Goal: Information Seeking & Learning: Learn about a topic

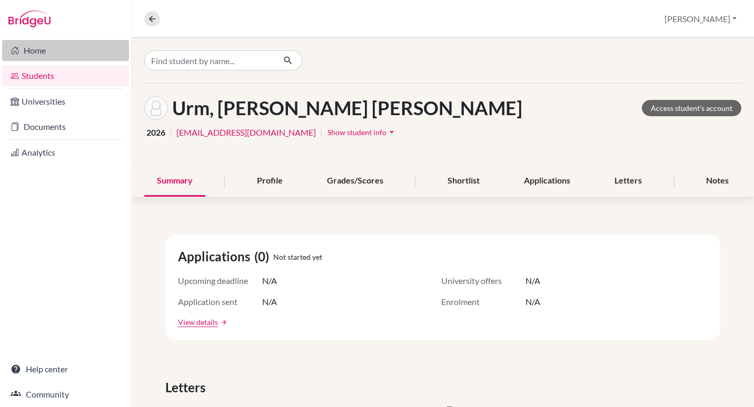
click at [44, 50] on link "Home" at bounding box center [65, 50] width 127 height 21
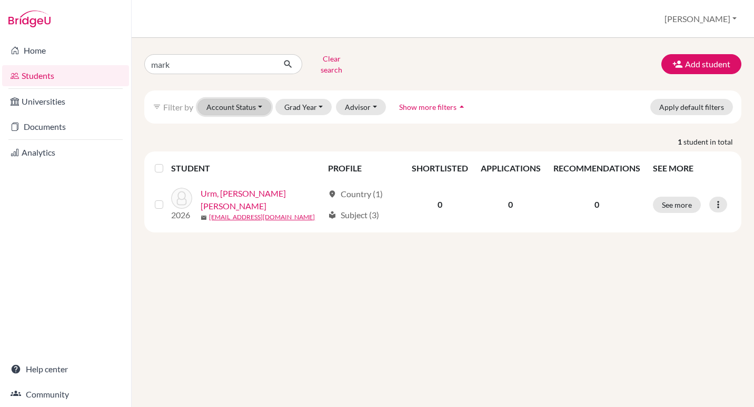
click at [258, 99] on button "Account Status" at bounding box center [234, 107] width 74 height 16
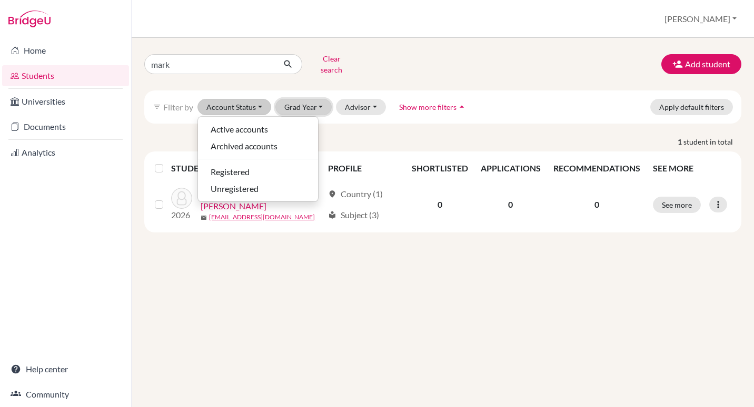
click at [328, 104] on button "Grad Year" at bounding box center [303, 107] width 57 height 16
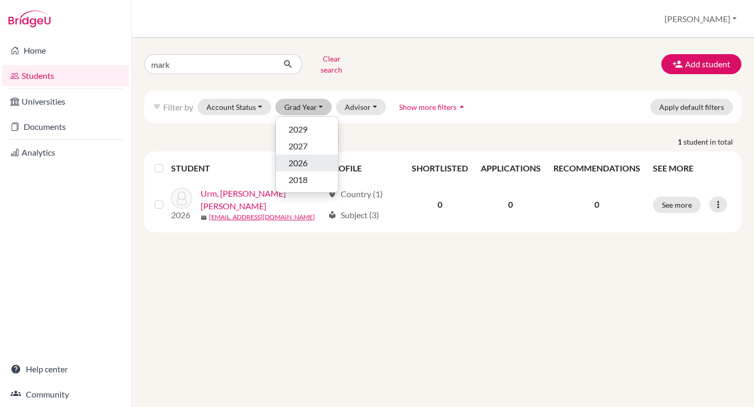
click at [304, 157] on span "2026" at bounding box center [297, 163] width 19 height 13
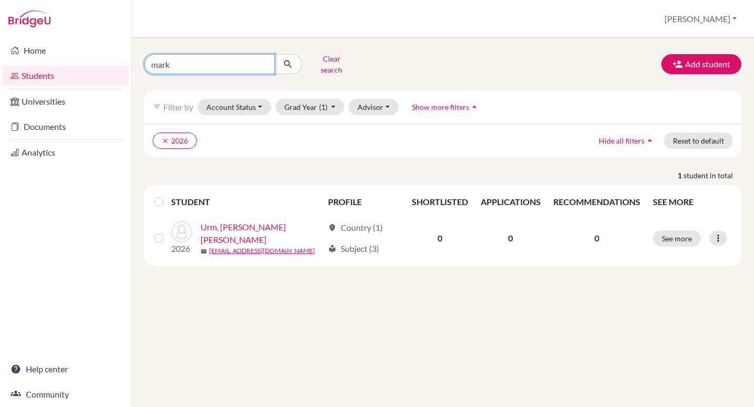
click at [253, 60] on input "mark" at bounding box center [209, 64] width 131 height 20
click at [425, 52] on div "Clear search Add student" at bounding box center [442, 64] width 613 height 27
click at [341, 61] on button "Clear search" at bounding box center [331, 64] width 58 height 27
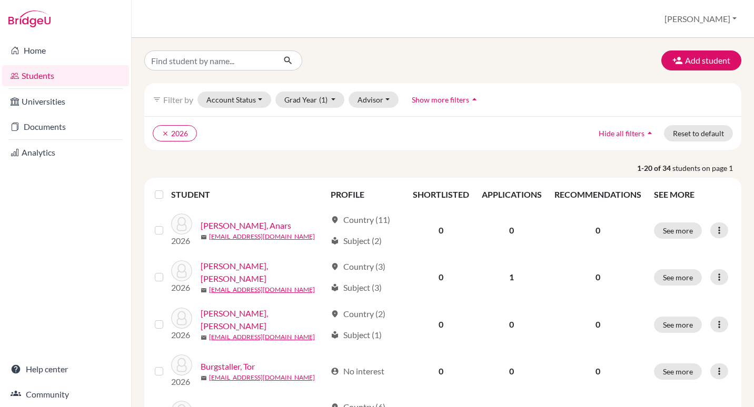
click at [449, 103] on span "Show more filters" at bounding box center [440, 99] width 57 height 9
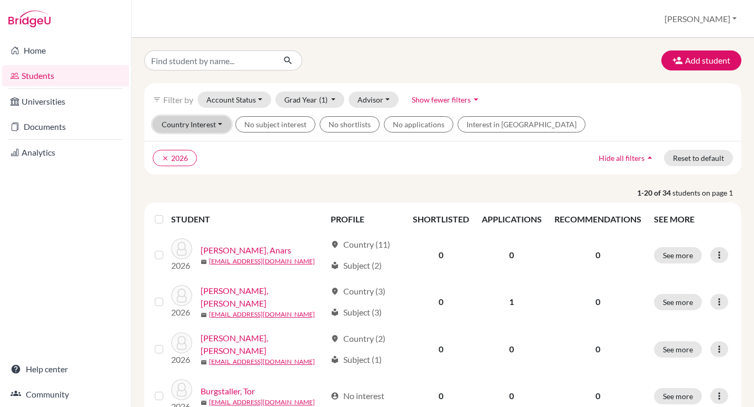
click at [212, 122] on button "Country Interest" at bounding box center [192, 124] width 78 height 16
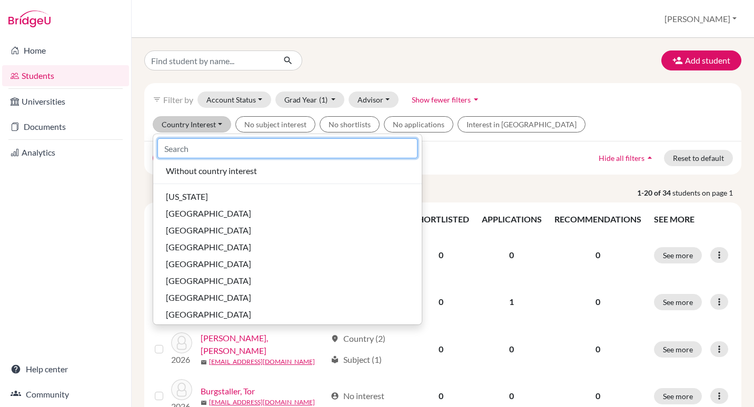
click at [201, 148] on input at bounding box center [287, 148] width 260 height 20
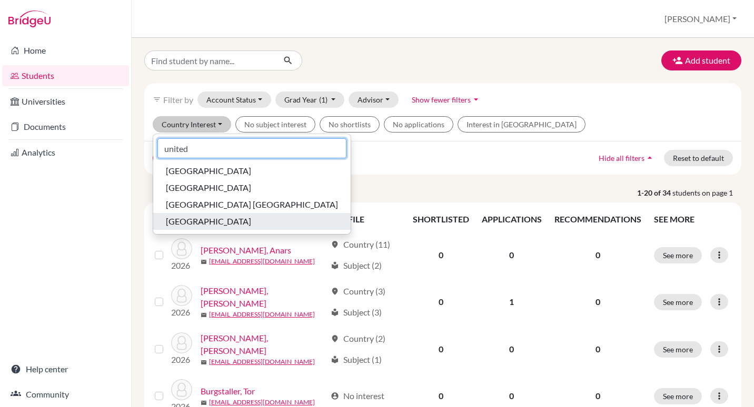
type input "united"
click at [207, 221] on span "[GEOGRAPHIC_DATA]" at bounding box center [208, 221] width 85 height 13
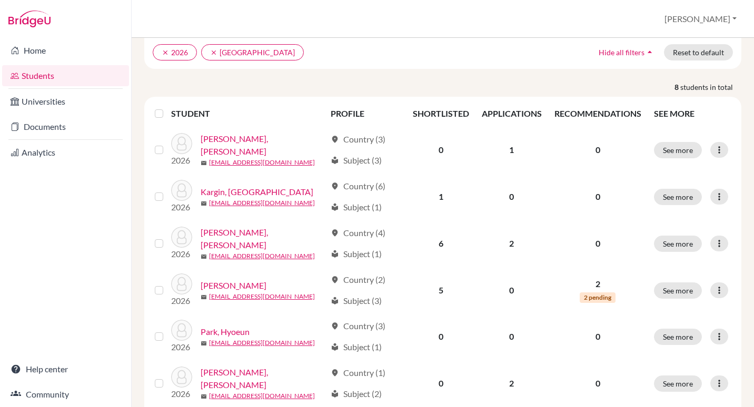
scroll to position [81, 0]
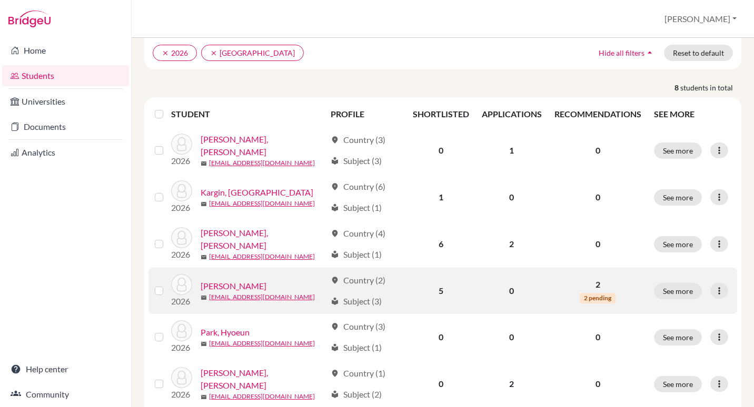
click at [589, 299] on span "2 pending" at bounding box center [597, 298] width 36 height 11
click at [714, 292] on icon at bounding box center [719, 291] width 11 height 11
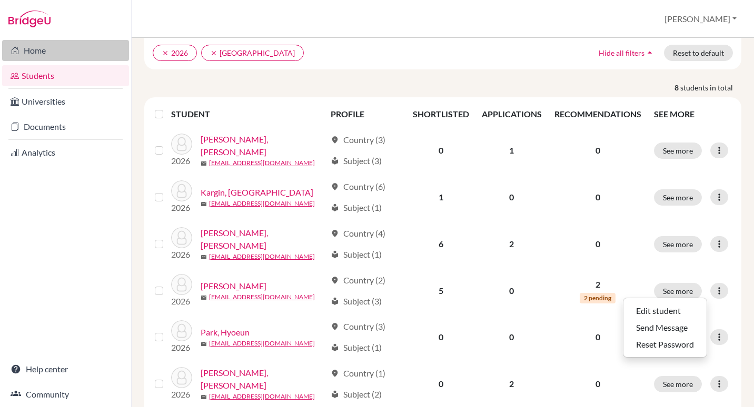
click at [47, 50] on link "Home" at bounding box center [65, 50] width 127 height 21
